Goal: Information Seeking & Learning: Learn about a topic

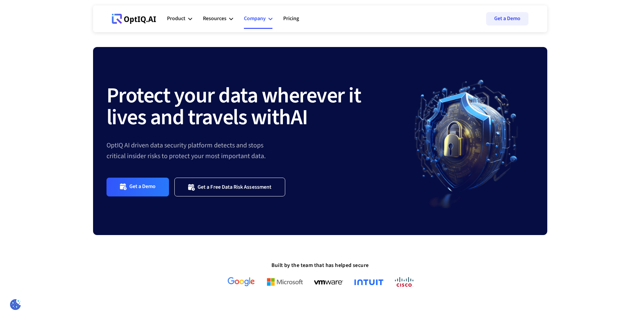
click at [254, 20] on div "Company" at bounding box center [255, 18] width 22 height 9
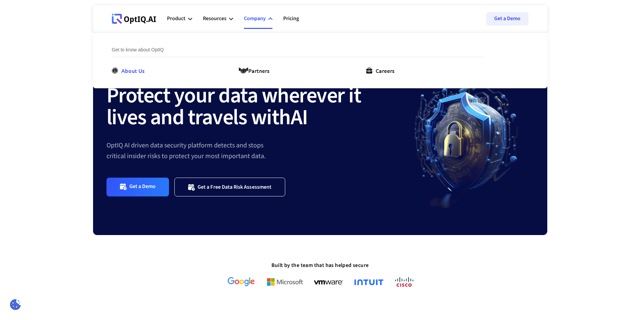
click at [138, 72] on div "About Us" at bounding box center [132, 70] width 23 height 8
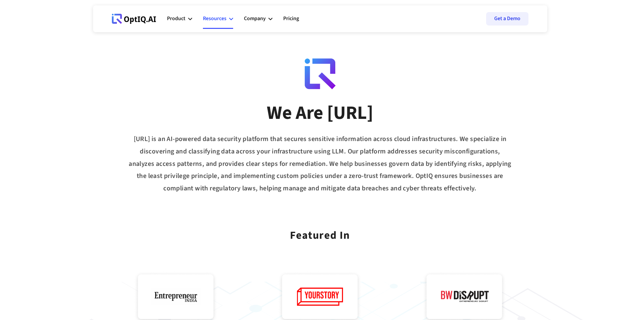
click at [213, 19] on div "Resources" at bounding box center [215, 18] width 24 height 9
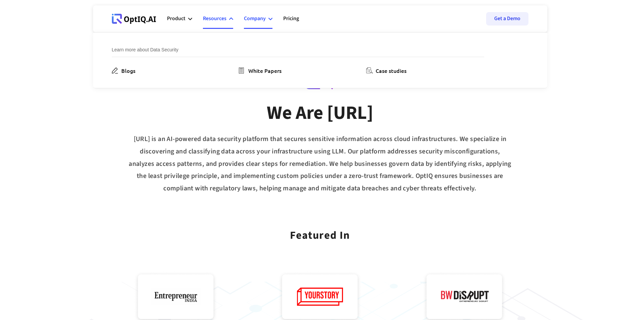
click at [248, 17] on div "Company" at bounding box center [255, 18] width 22 height 9
click at [134, 70] on div "About Us" at bounding box center [132, 70] width 23 height 8
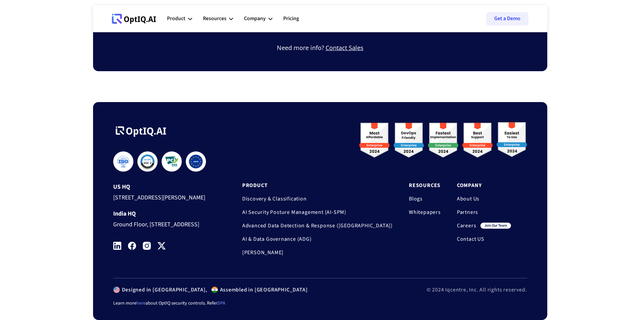
scroll to position [562, 0]
click at [477, 236] on link "Contact US" at bounding box center [484, 239] width 54 height 7
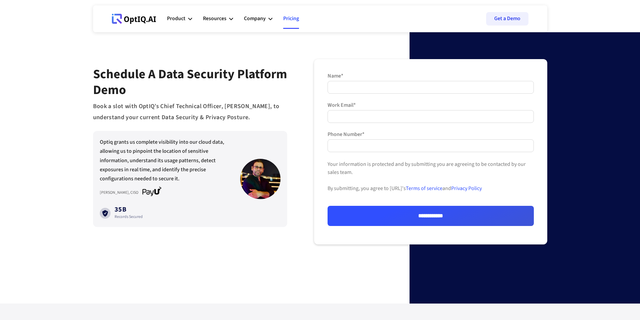
click at [290, 16] on link "Pricing" at bounding box center [291, 19] width 16 height 20
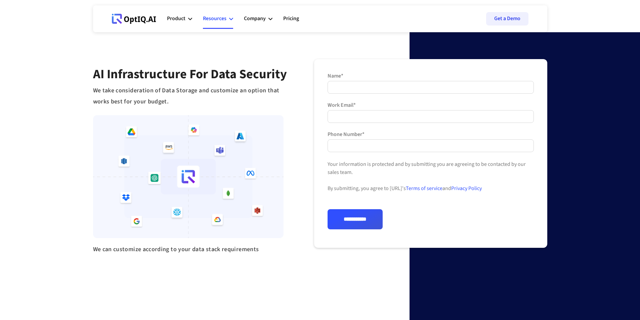
click at [222, 19] on div "Resources" at bounding box center [215, 18] width 24 height 9
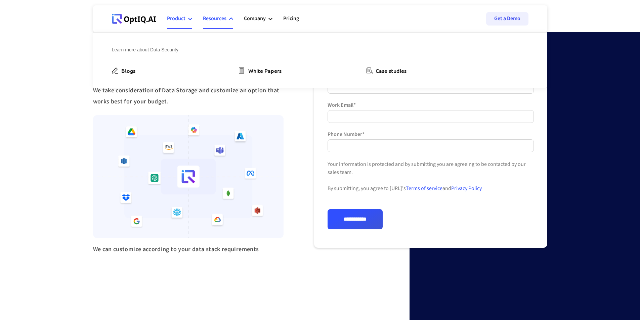
click at [176, 19] on div "Product" at bounding box center [176, 18] width 18 height 9
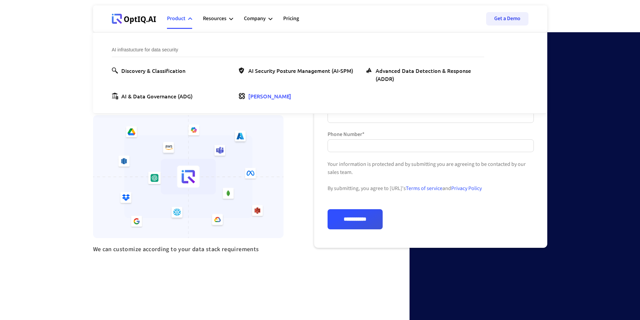
click at [253, 97] on div "[PERSON_NAME]" at bounding box center [269, 96] width 43 height 8
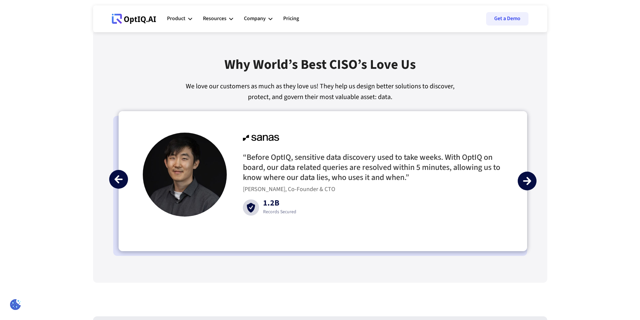
scroll to position [1528, 0]
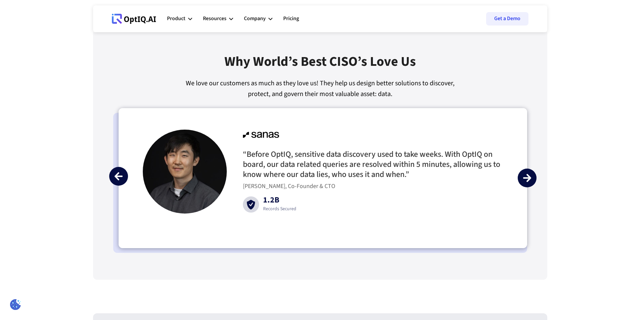
click at [533, 187] on div "next slide" at bounding box center [526, 178] width 19 height 19
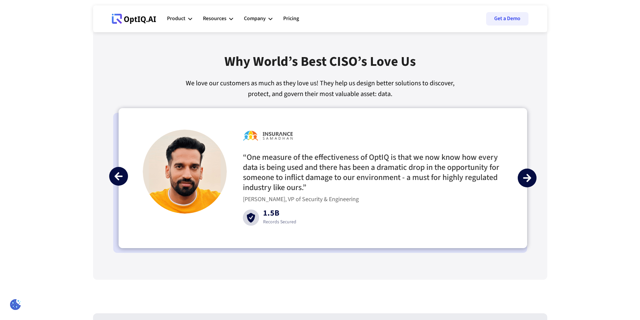
click at [528, 182] on img "next slide" at bounding box center [527, 178] width 8 height 8
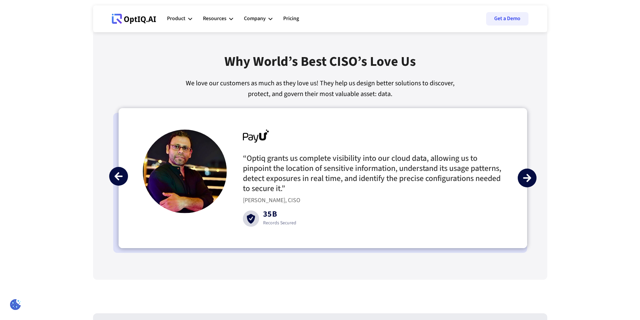
click at [528, 182] on img "next slide" at bounding box center [527, 178] width 8 height 8
